Goal: Information Seeking & Learning: Check status

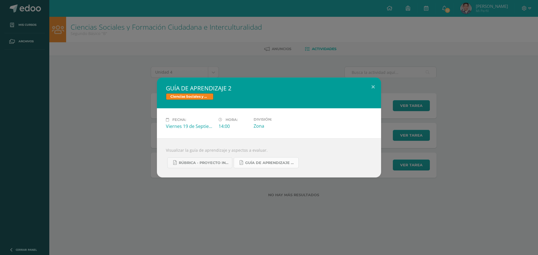
click at [249, 163] on span "GUÍA DE APRENDIZAJE 2 CCSS UIV.pdf" at bounding box center [270, 163] width 50 height 4
drag, startPoint x: 95, startPoint y: 71, endPoint x: 22, endPoint y: 26, distance: 85.4
click at [22, 26] on div "GUÍA DE APRENDIZAJE 2 Ciencias Sociales y Formación Ciudadana e Interculturalid…" at bounding box center [269, 127] width 538 height 255
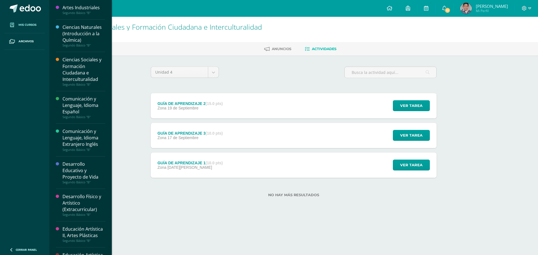
click at [22, 26] on span "Mis cursos" at bounding box center [28, 25] width 18 height 4
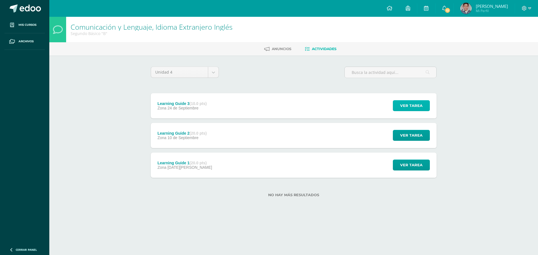
click at [399, 106] on button "Ver tarea" at bounding box center [411, 105] width 37 height 11
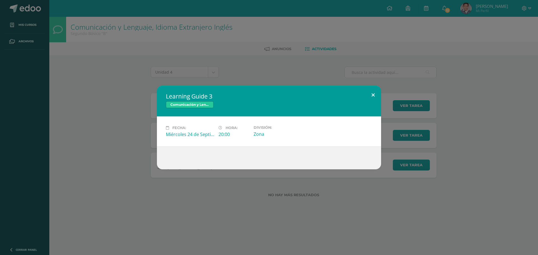
click at [369, 94] on button at bounding box center [373, 95] width 16 height 19
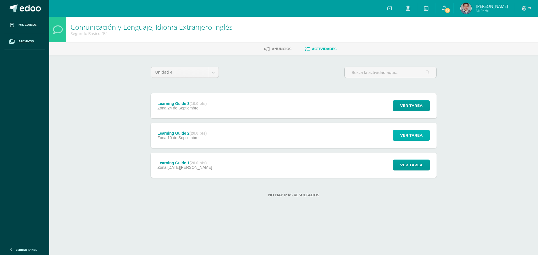
click at [409, 141] on span "Ver tarea" at bounding box center [411, 135] width 22 height 10
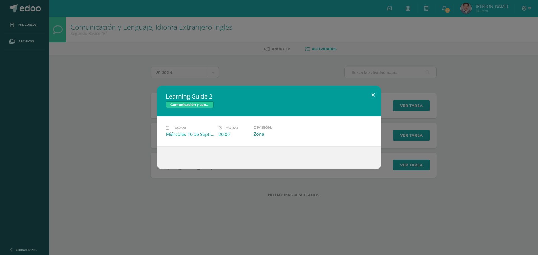
click at [372, 98] on button at bounding box center [373, 95] width 16 height 19
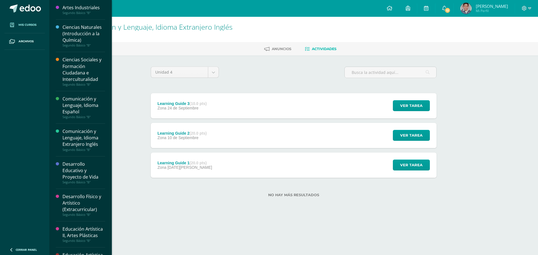
click at [29, 30] on link "Mis cursos" at bounding box center [24, 25] width 40 height 17
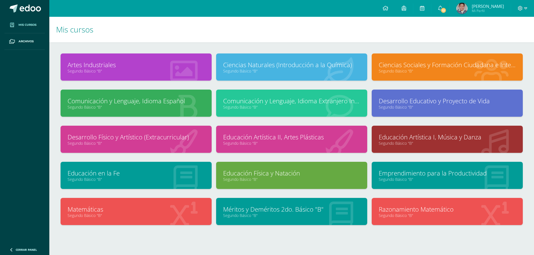
click at [395, 177] on link "Segundo Básico "B"" at bounding box center [447, 179] width 137 height 5
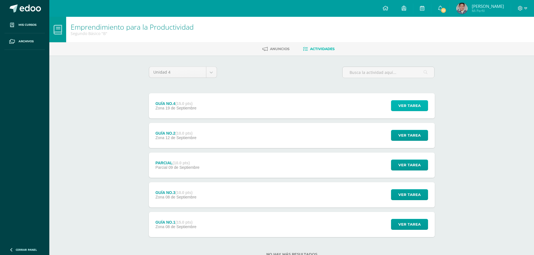
click at [405, 108] on span "Ver tarea" at bounding box center [410, 106] width 22 height 10
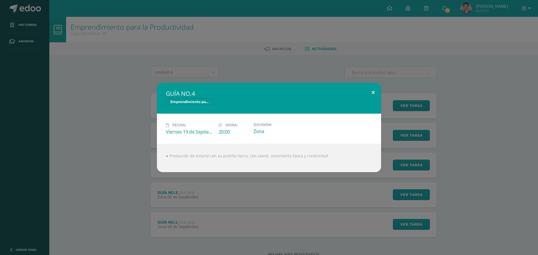
click at [372, 94] on button at bounding box center [373, 92] width 16 height 19
